Goal: Check status: Check status

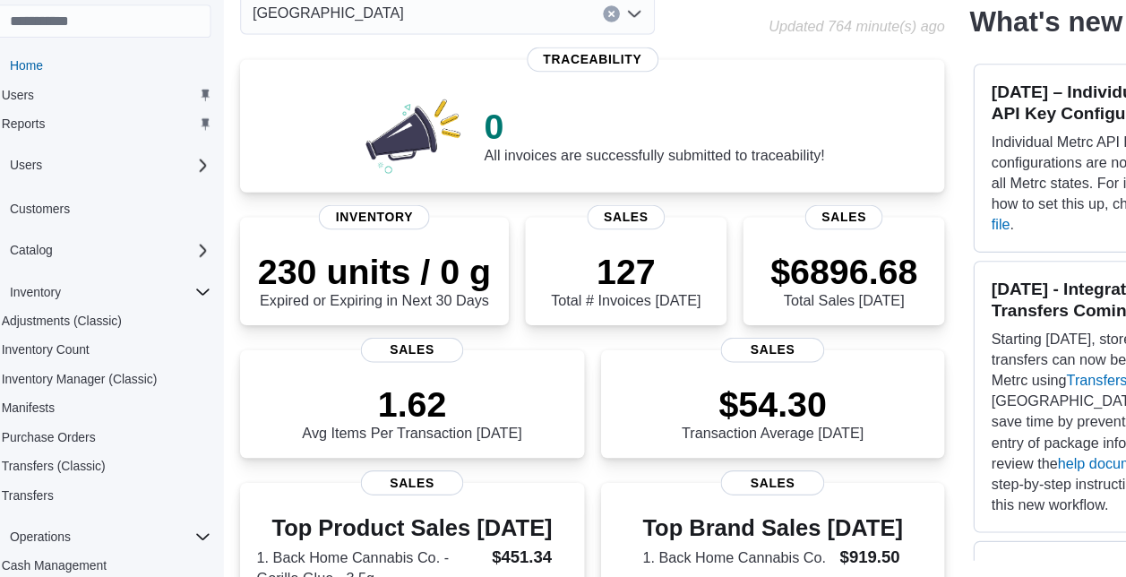
scroll to position [152, 0]
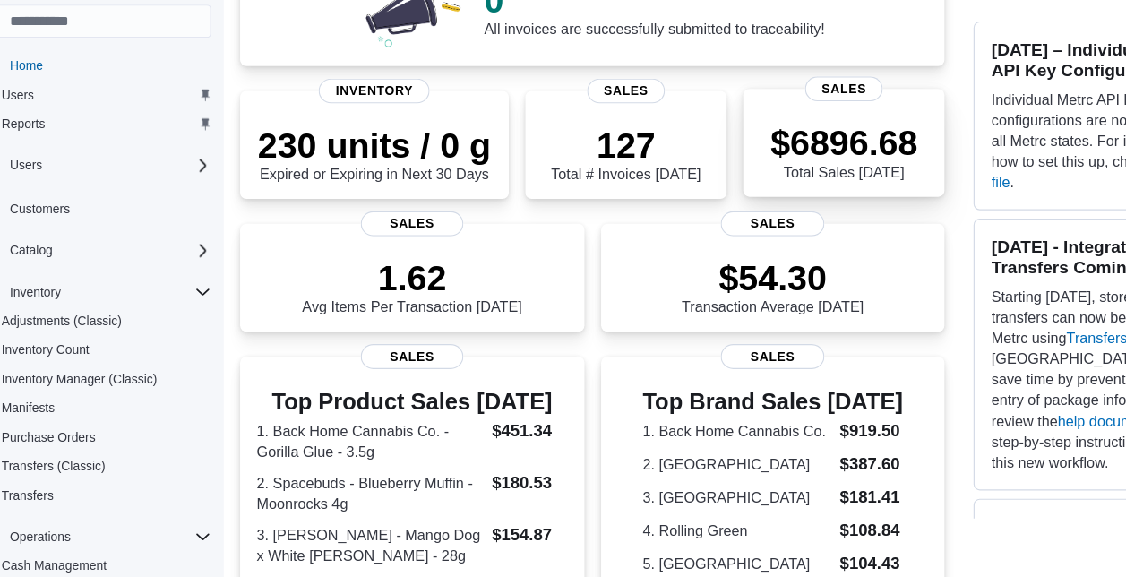
click at [699, 176] on div "$6896.68 Total Sales [DATE]" at bounding box center [759, 204] width 145 height 57
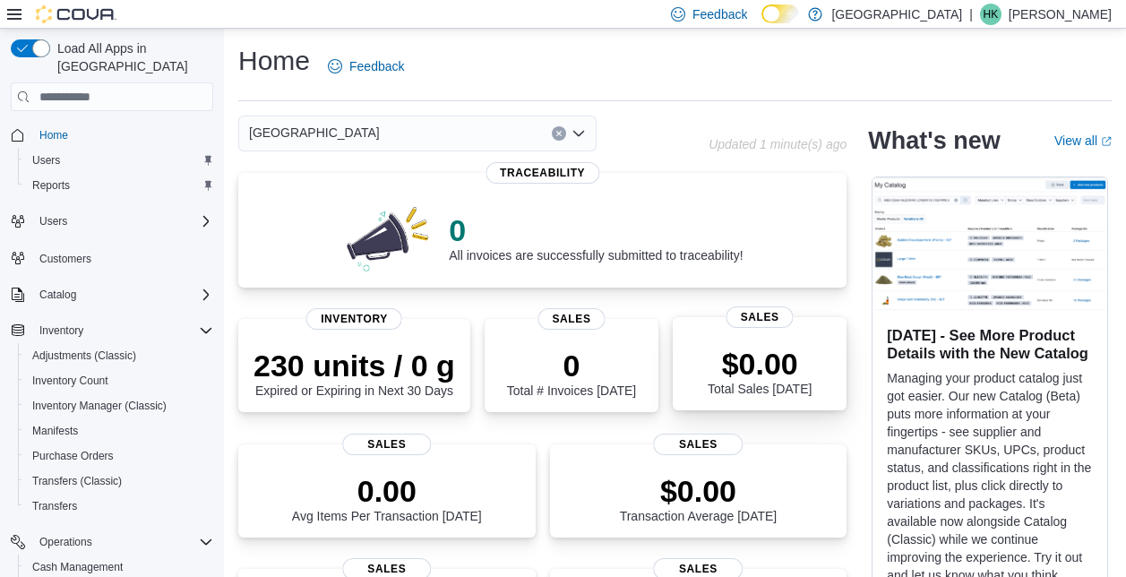
click at [705, 340] on div "$0.00 Total Sales Today" at bounding box center [759, 367] width 145 height 57
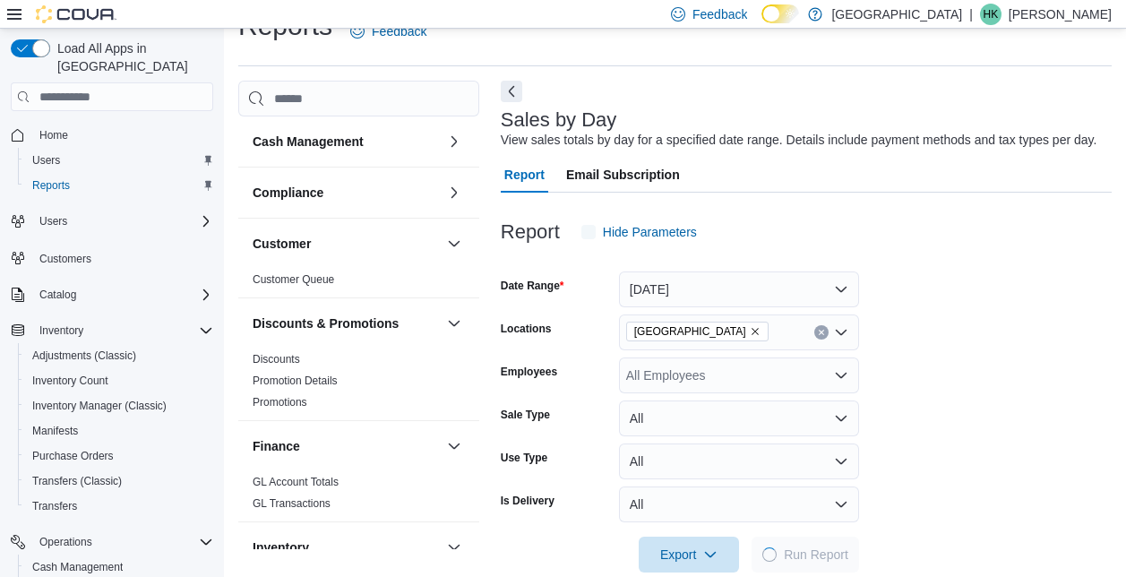
scroll to position [41, 0]
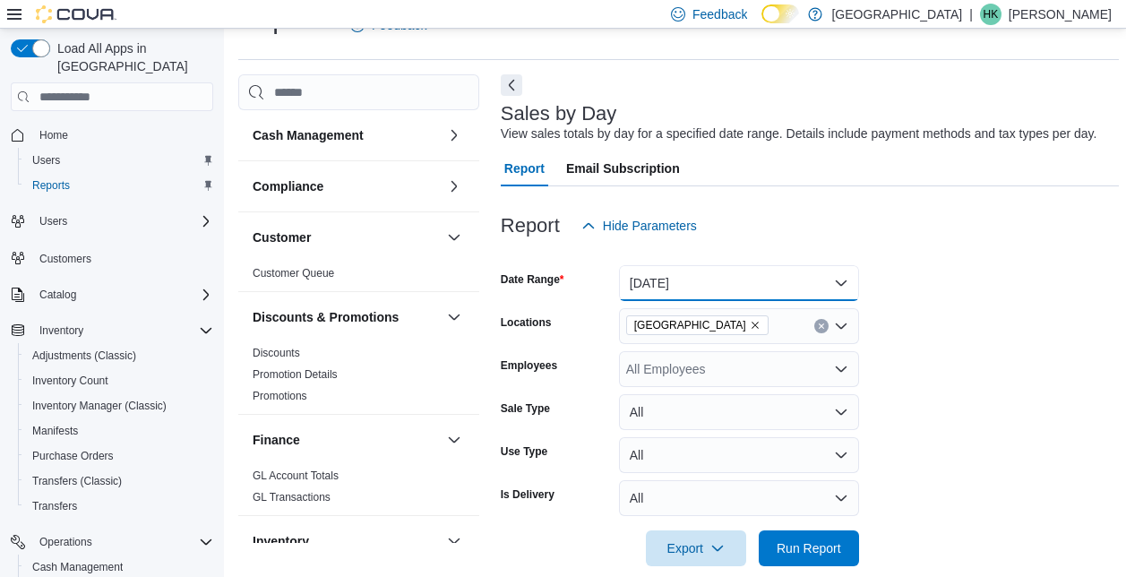
click at [838, 285] on button "[DATE]" at bounding box center [739, 283] width 240 height 36
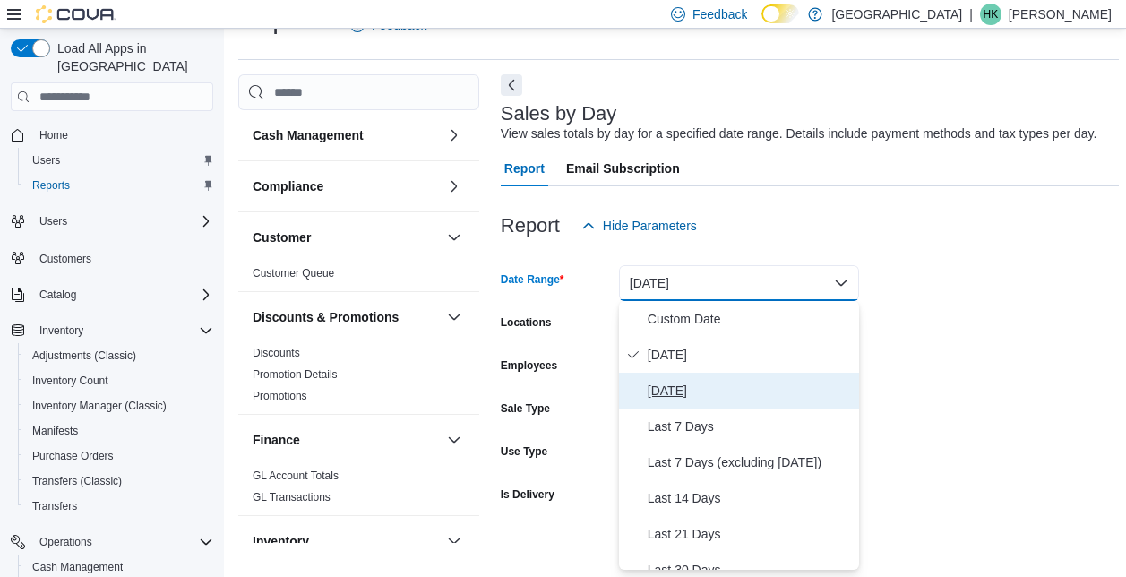
click at [670, 385] on span "Yesterday" at bounding box center [749, 390] width 204 height 21
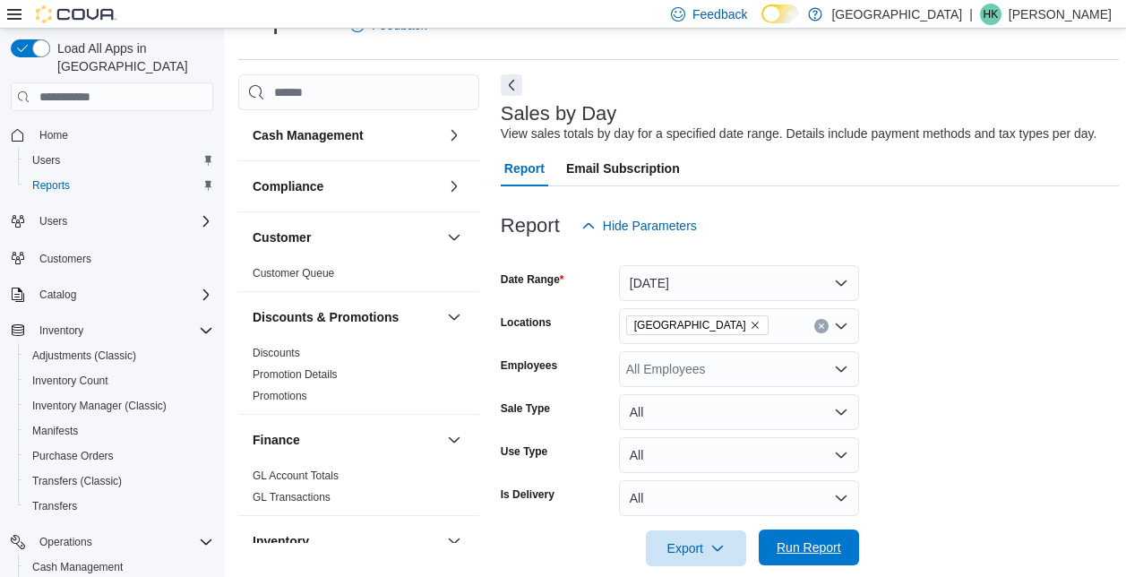
click at [804, 546] on span "Run Report" at bounding box center [808, 547] width 64 height 18
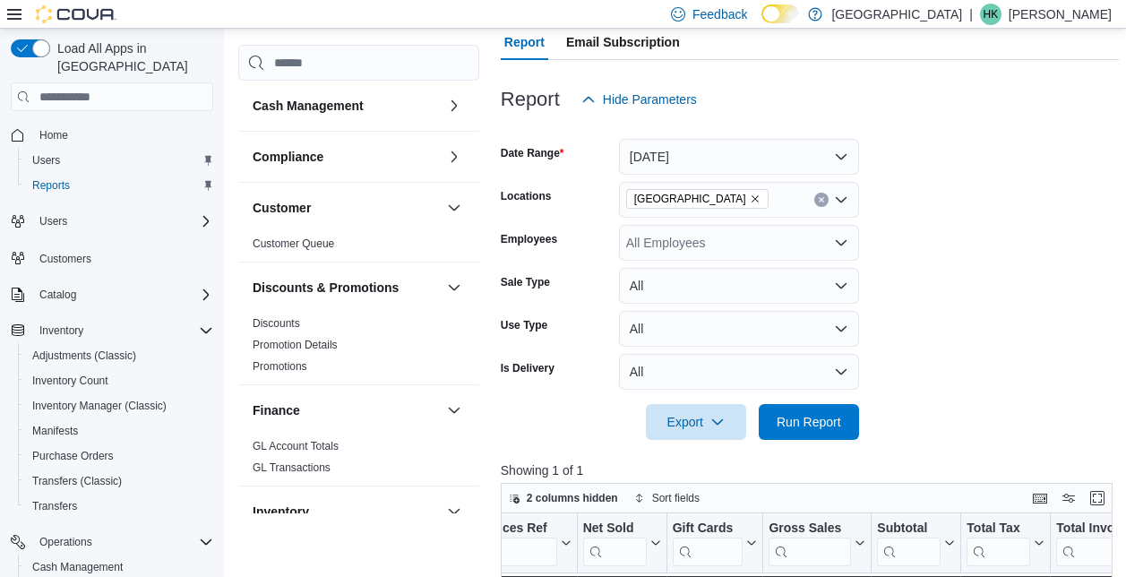
scroll to position [163, 0]
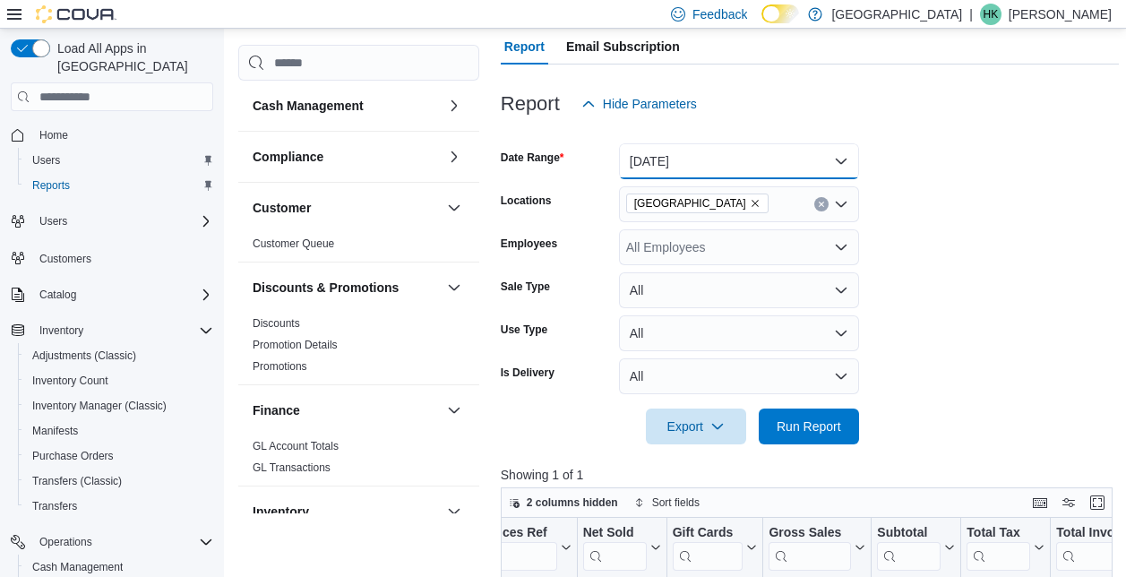
click at [829, 169] on button "Yesterday" at bounding box center [739, 161] width 240 height 36
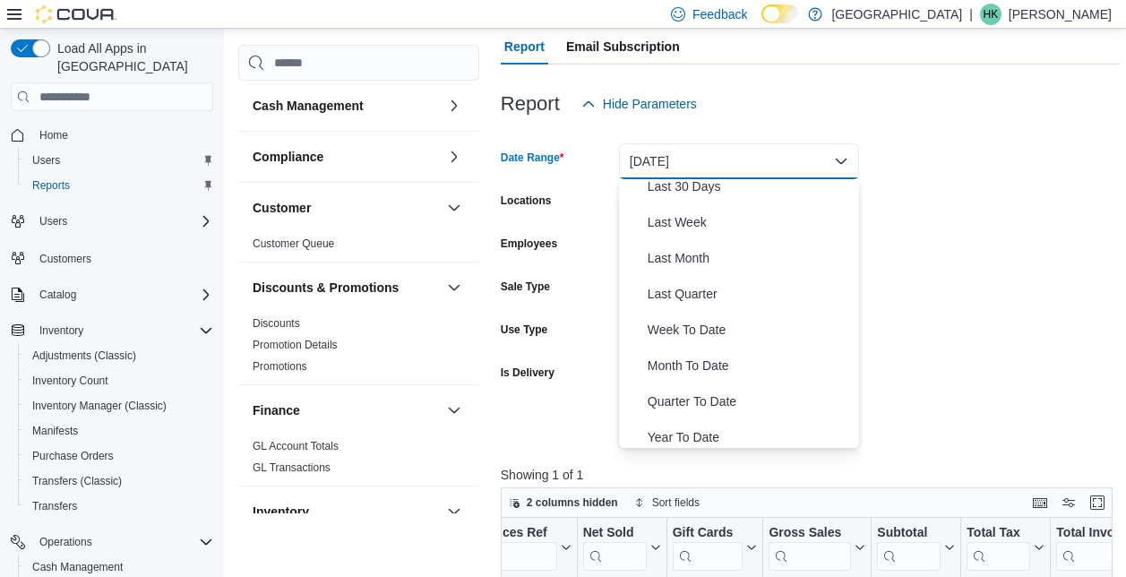
scroll to position [261, 0]
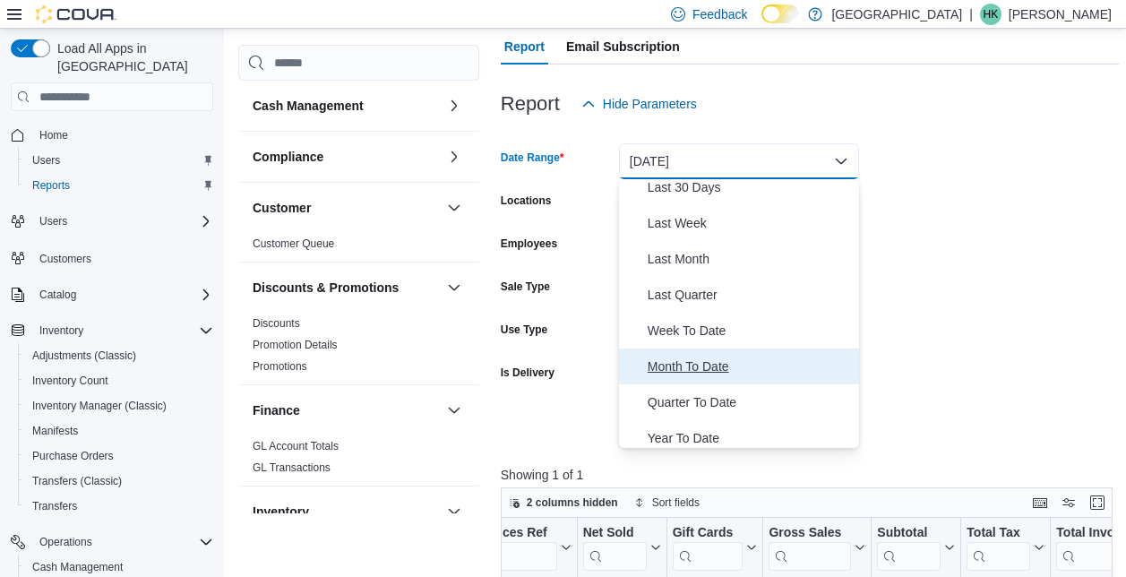
click at [714, 371] on span "Month To Date" at bounding box center [749, 366] width 204 height 21
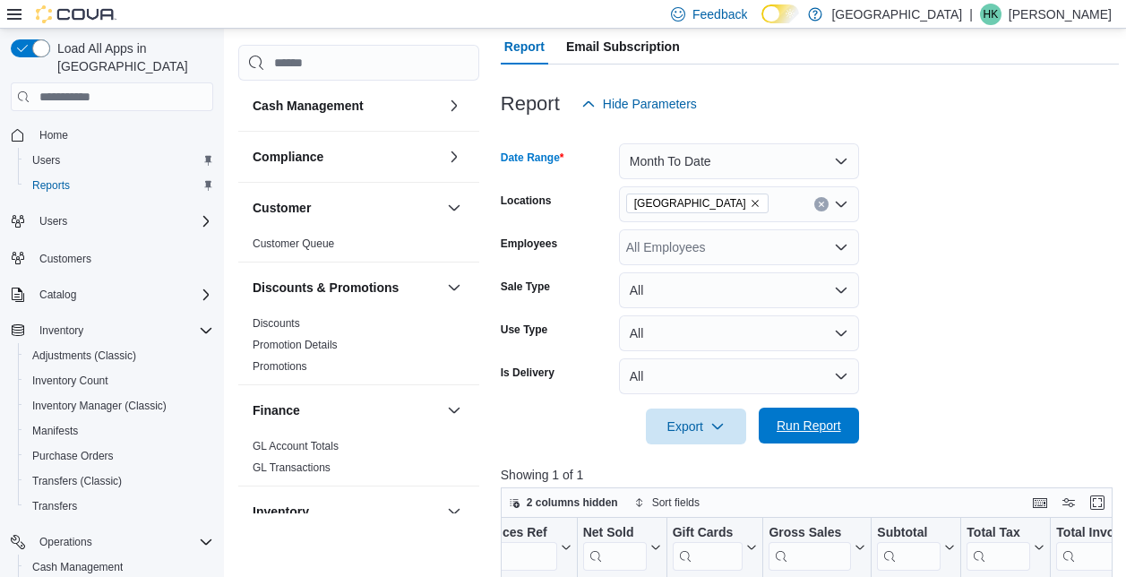
click at [822, 428] on span "Run Report" at bounding box center [808, 425] width 64 height 18
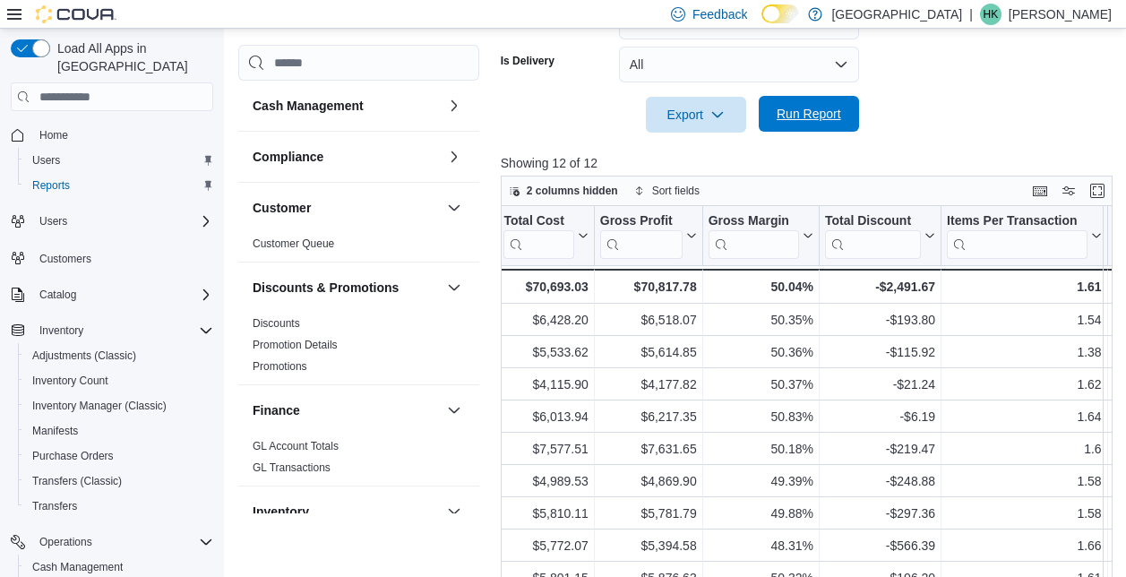
scroll to position [0, 956]
